Goal: Navigation & Orientation: Find specific page/section

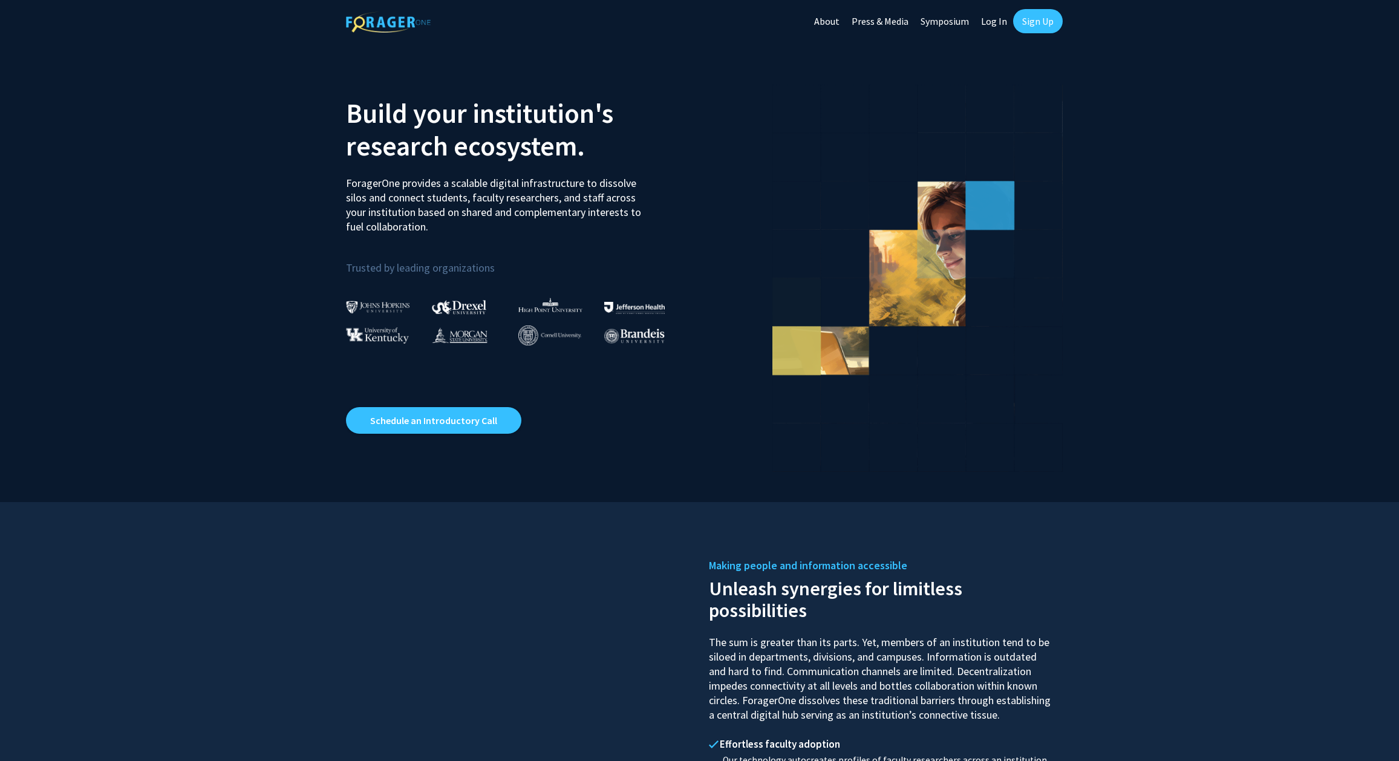
click at [988, 18] on link "Log In" at bounding box center [994, 21] width 38 height 42
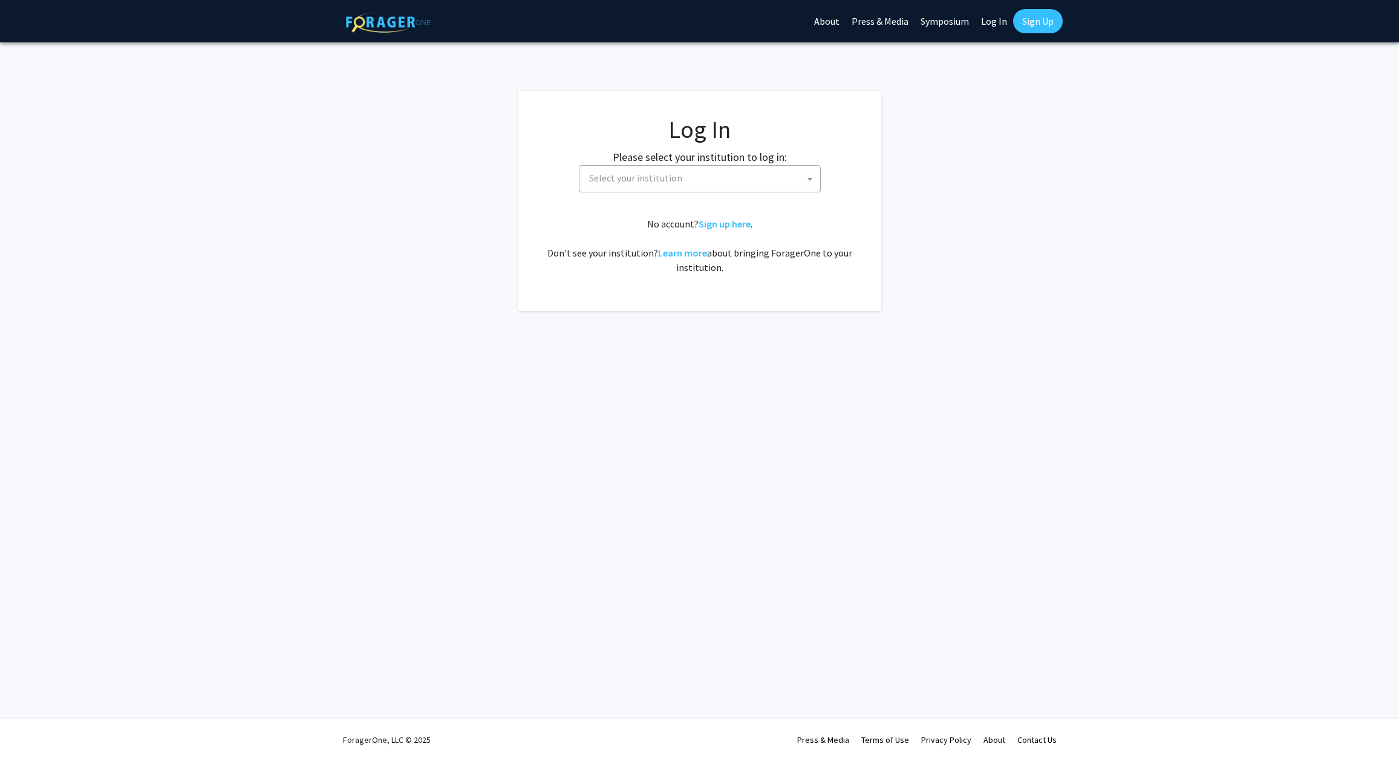
click at [690, 181] on span "Select your institution" at bounding box center [702, 178] width 236 height 25
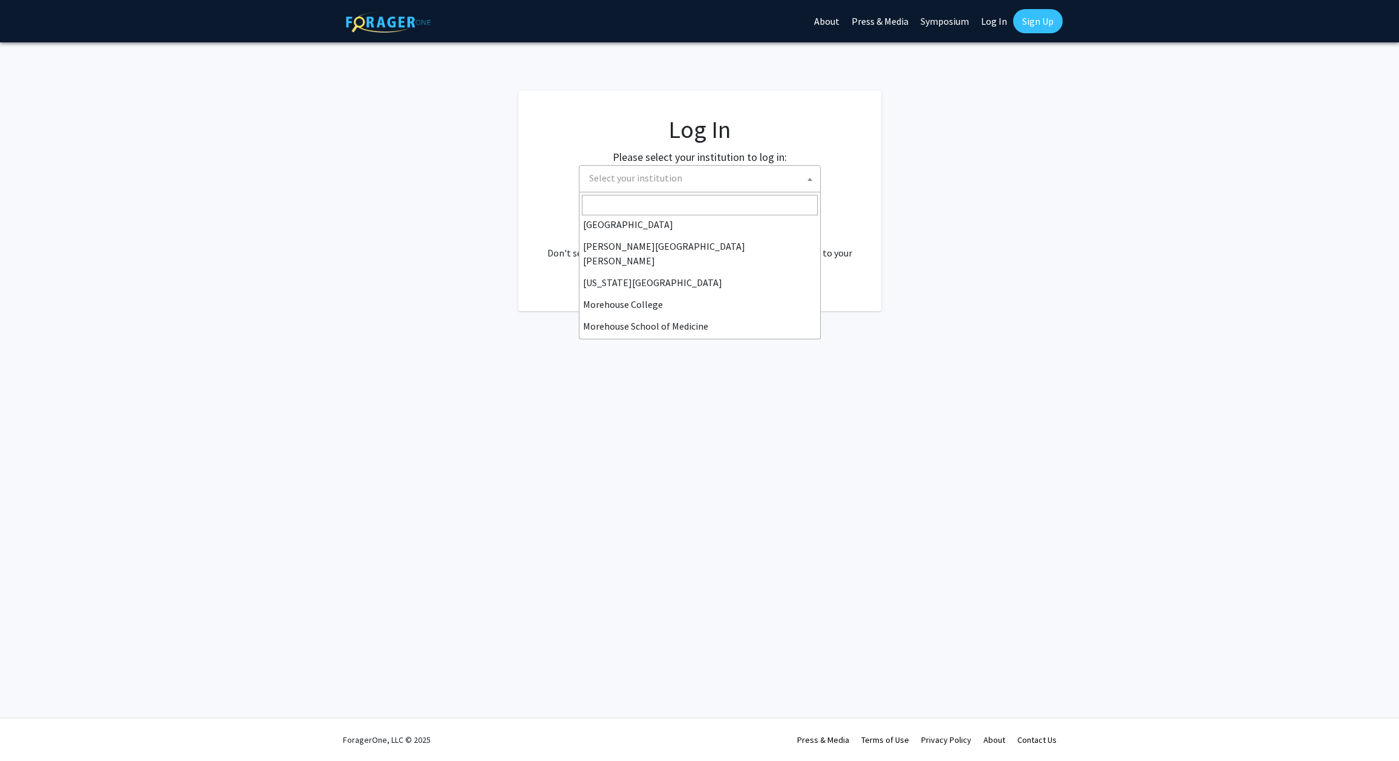
scroll to position [423, 0]
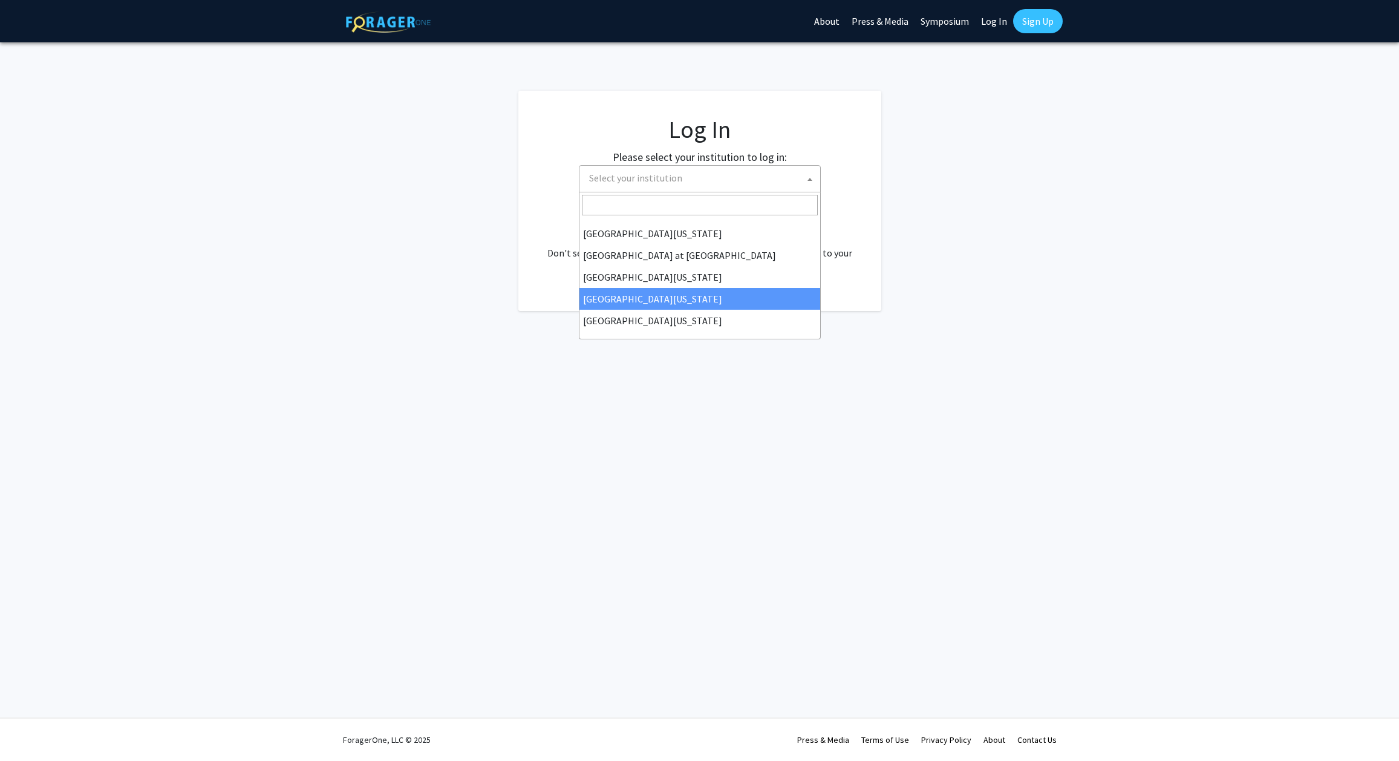
select select "31"
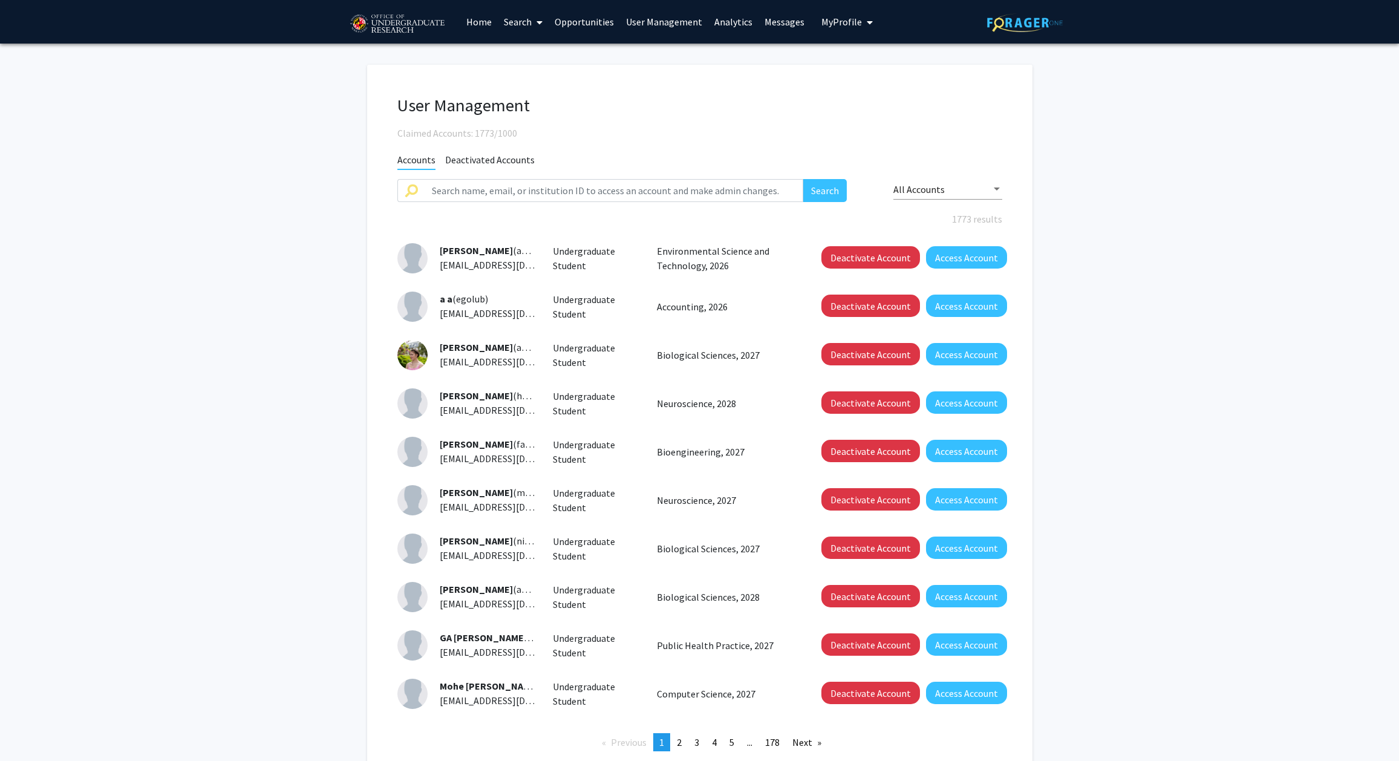
click at [674, 18] on link "User Management" at bounding box center [664, 22] width 88 height 42
click at [673, 22] on link "User Management" at bounding box center [664, 22] width 88 height 42
click at [719, 26] on link "Analytics" at bounding box center [733, 22] width 50 height 42
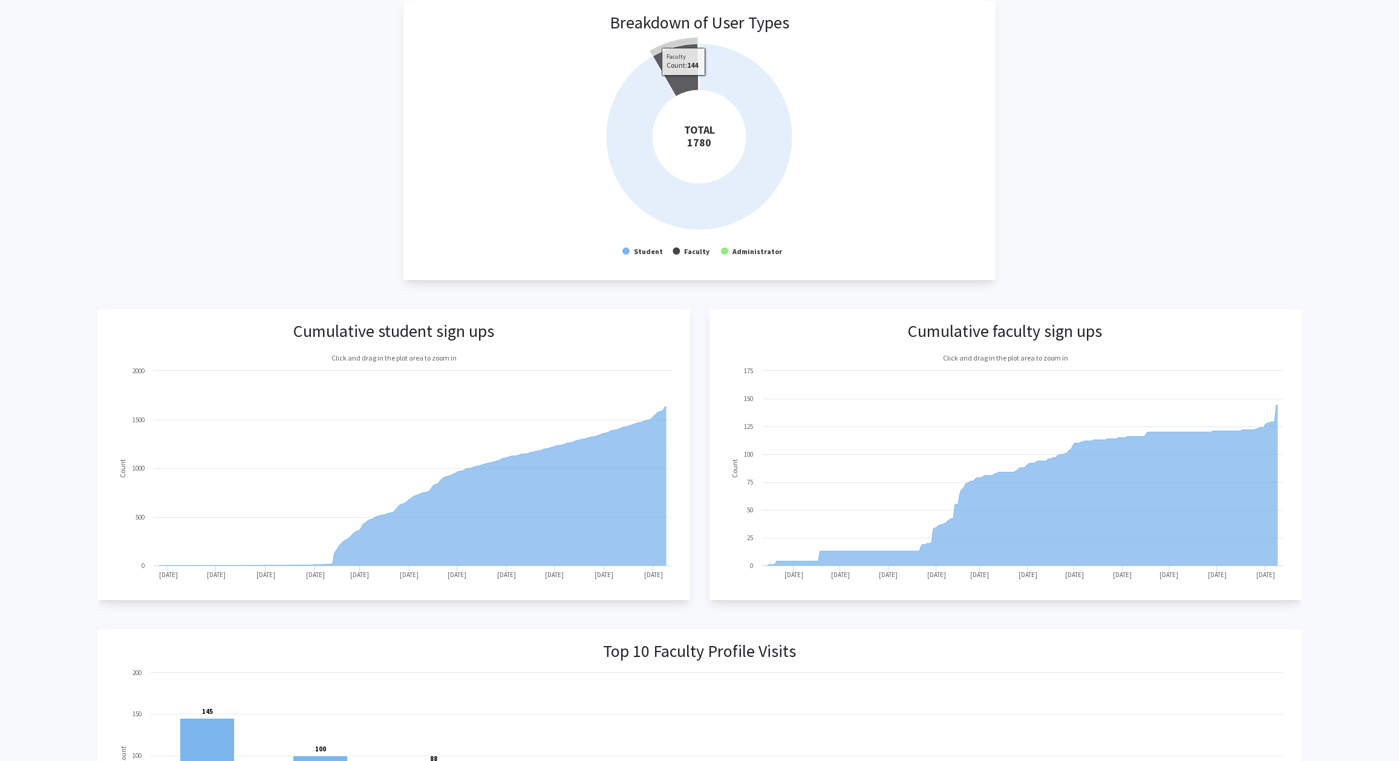
scroll to position [229, 0]
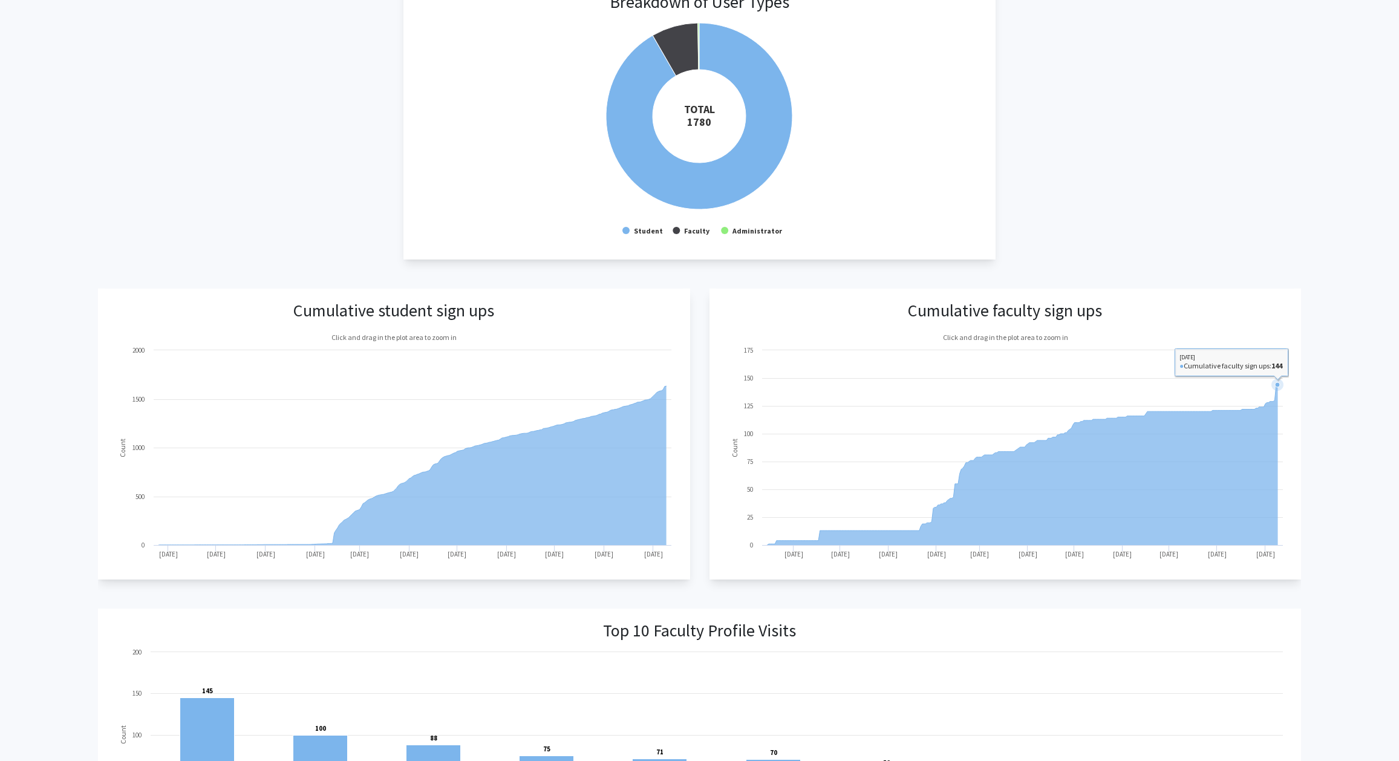
click at [1278, 392] on icon at bounding box center [1022, 465] width 511 height 160
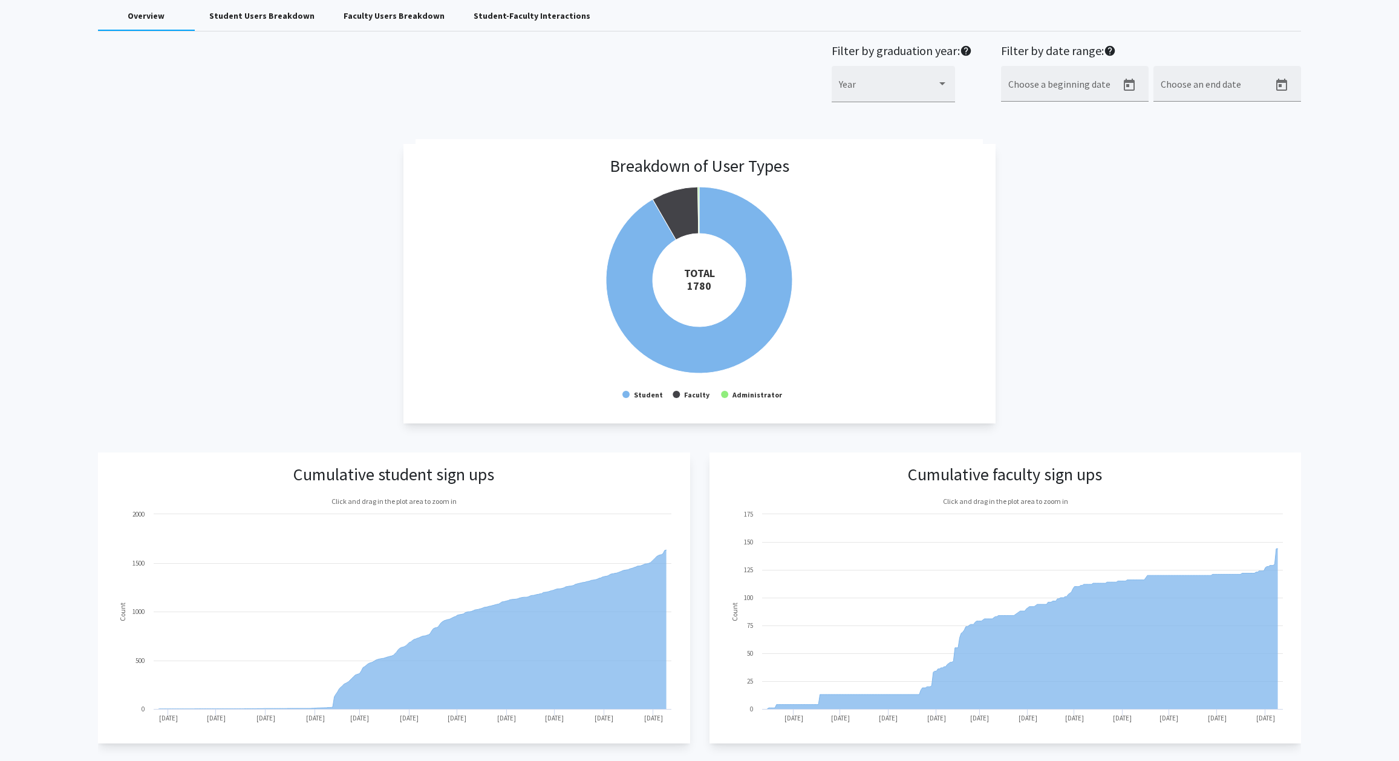
scroll to position [0, 0]
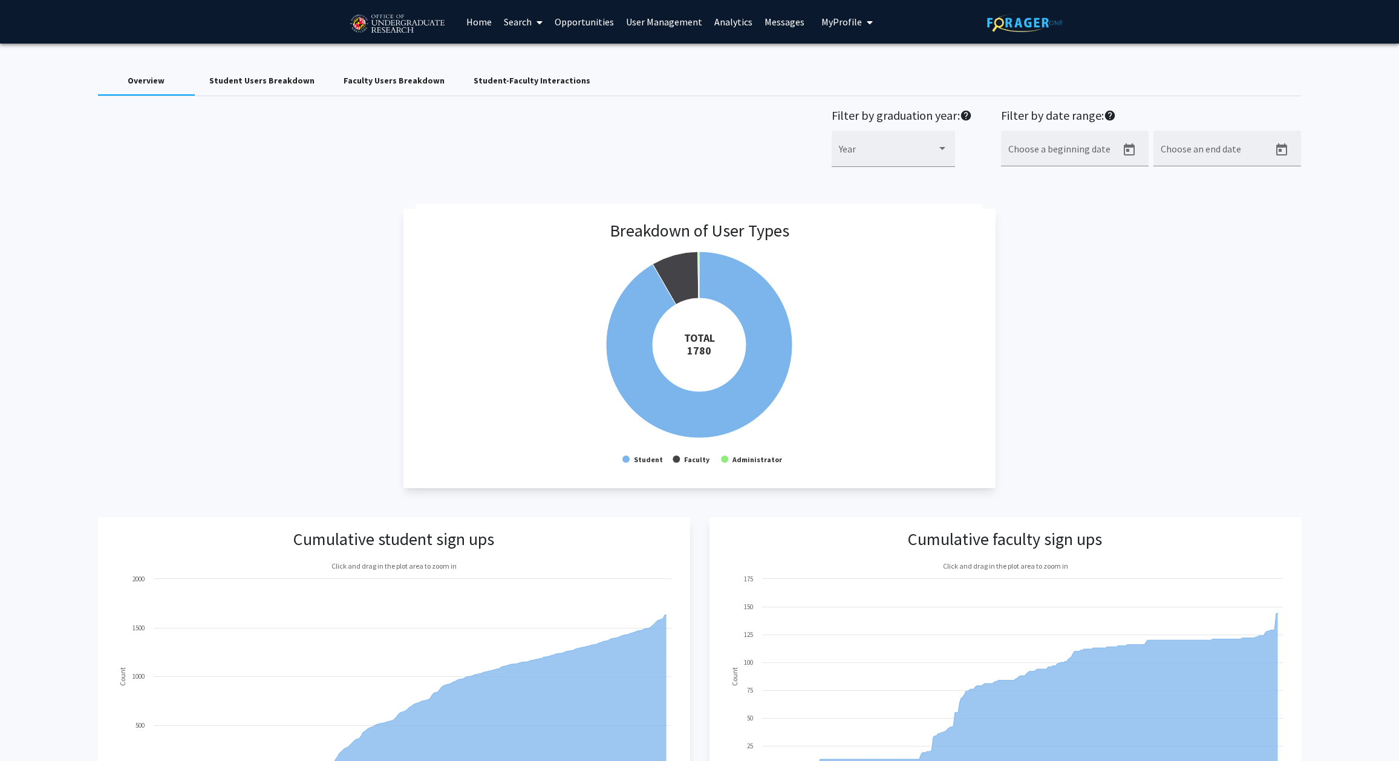
click at [527, 17] on link "Search" at bounding box center [523, 22] width 51 height 42
click at [535, 49] on span "Faculty/Staff" at bounding box center [542, 56] width 89 height 24
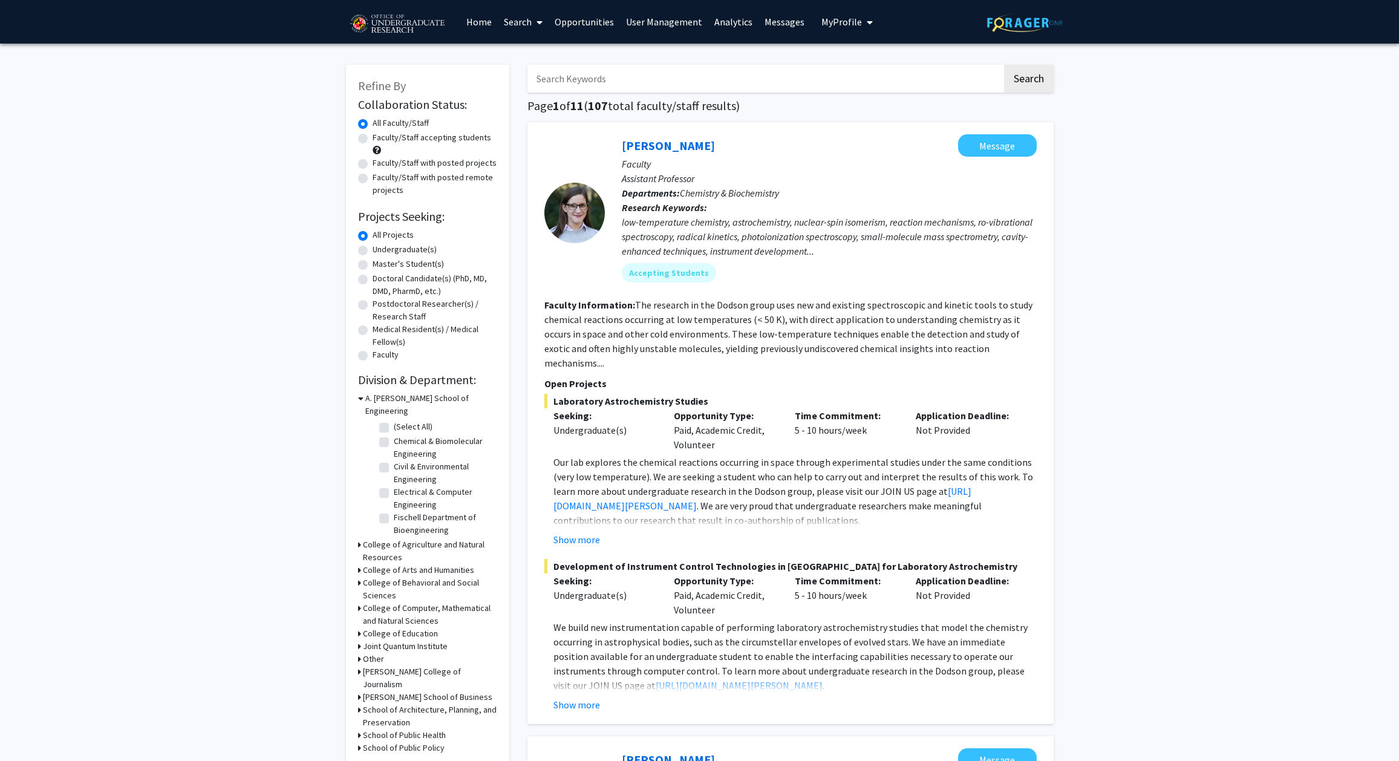
click at [394, 29] on img at bounding box center [397, 24] width 102 height 30
